Goal: Information Seeking & Learning: Compare options

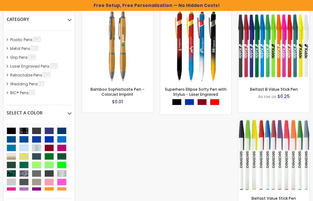
scroll to position [171, 0]
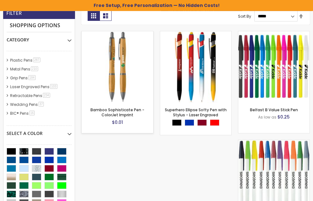
click at [117, 62] on img at bounding box center [117, 66] width 71 height 71
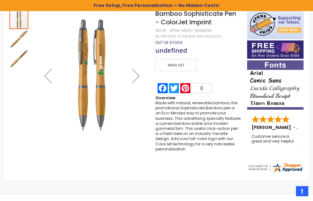
scroll to position [104, 0]
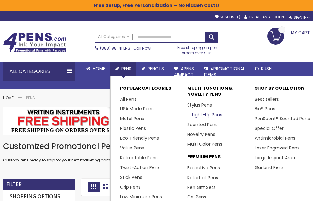
click at [207, 113] on link "Light-Up Pens" at bounding box center [204, 114] width 35 height 6
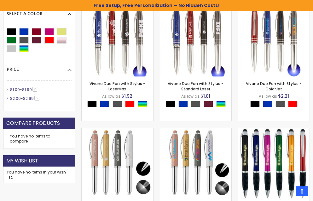
scroll to position [162, 0]
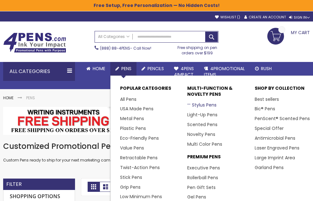
click at [204, 105] on link "Stylus Pens" at bounding box center [201, 105] width 29 height 6
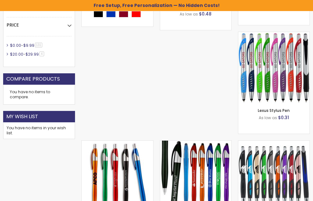
scroll to position [311, 0]
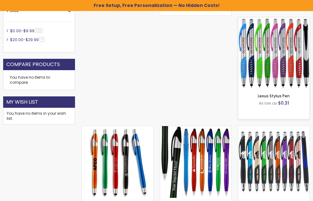
click at [265, 51] on img at bounding box center [273, 52] width 71 height 71
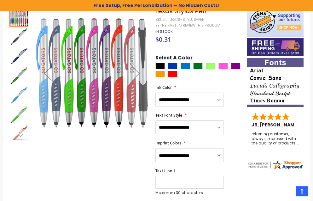
scroll to position [102, 0]
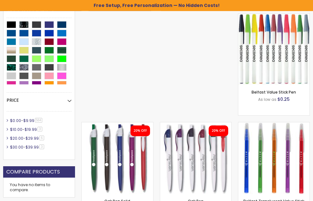
scroll to position [303, 0]
